Goal: Navigation & Orientation: Find specific page/section

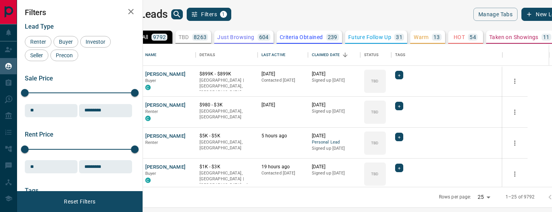
scroll to position [143, 405]
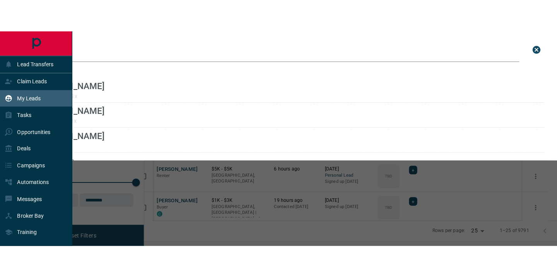
scroll to position [207, 411]
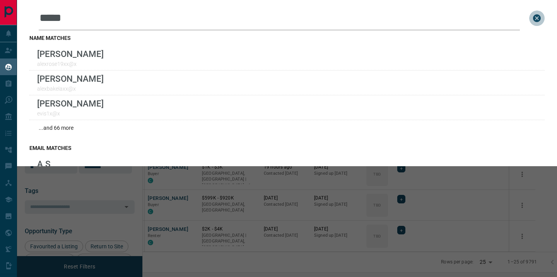
click at [538, 20] on icon "close search bar" at bounding box center [537, 18] width 8 height 8
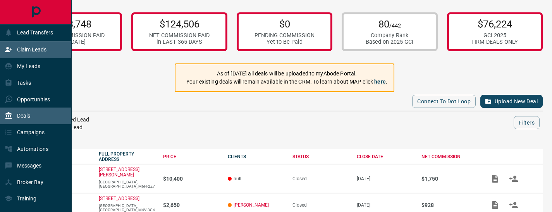
click at [43, 54] on div "Claim Leads" at bounding box center [26, 49] width 42 height 13
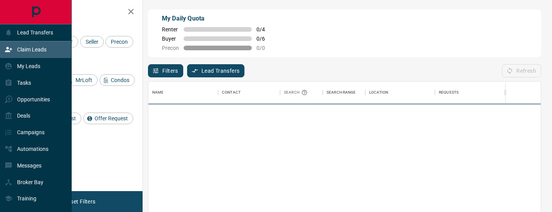
scroll to position [157, 392]
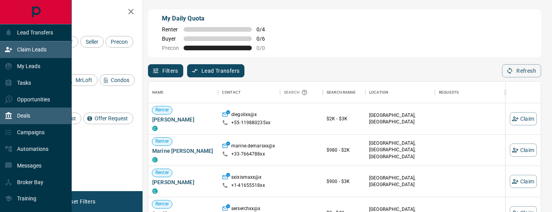
click at [27, 113] on p "Deals" at bounding box center [23, 116] width 13 height 6
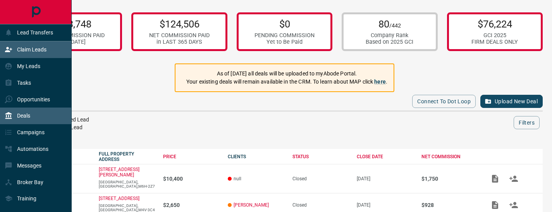
click at [37, 47] on p "Claim Leads" at bounding box center [31, 49] width 29 height 6
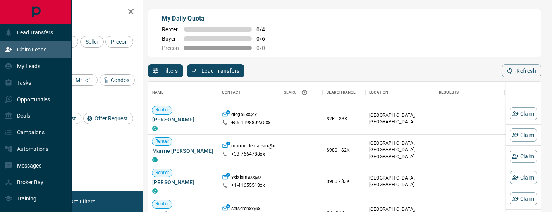
scroll to position [157, 392]
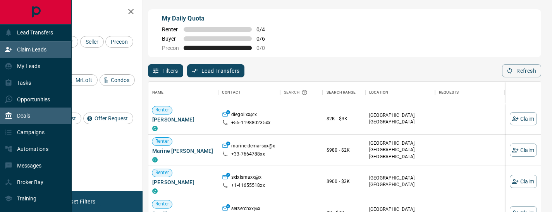
click at [30, 119] on div "Deals" at bounding box center [18, 116] width 26 height 13
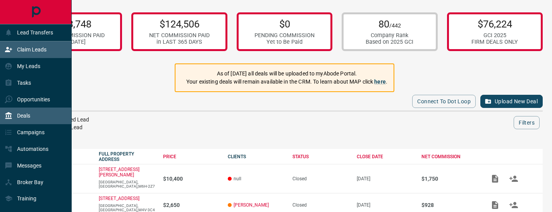
click at [42, 50] on p "Claim Leads" at bounding box center [31, 49] width 29 height 6
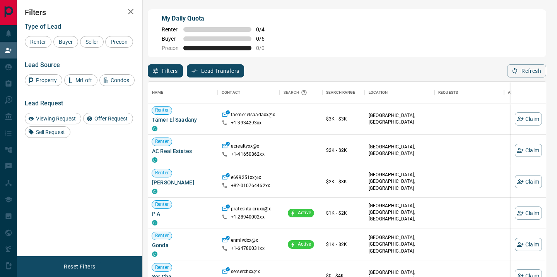
scroll to position [209, 398]
